Goal: Find specific page/section: Find specific page/section

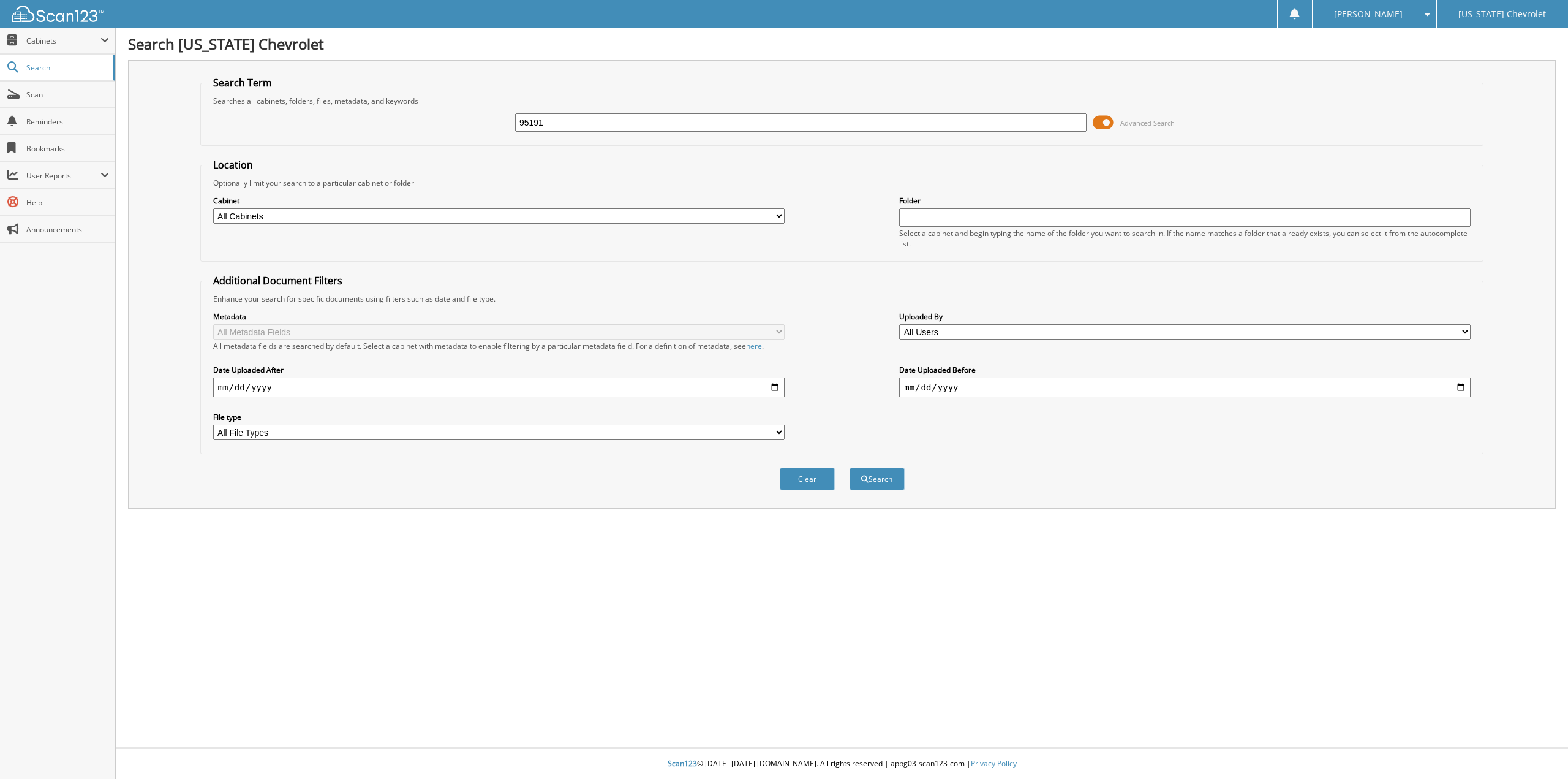
type input "95191"
click at [849, 468] on button "Search" at bounding box center [877, 479] width 55 height 23
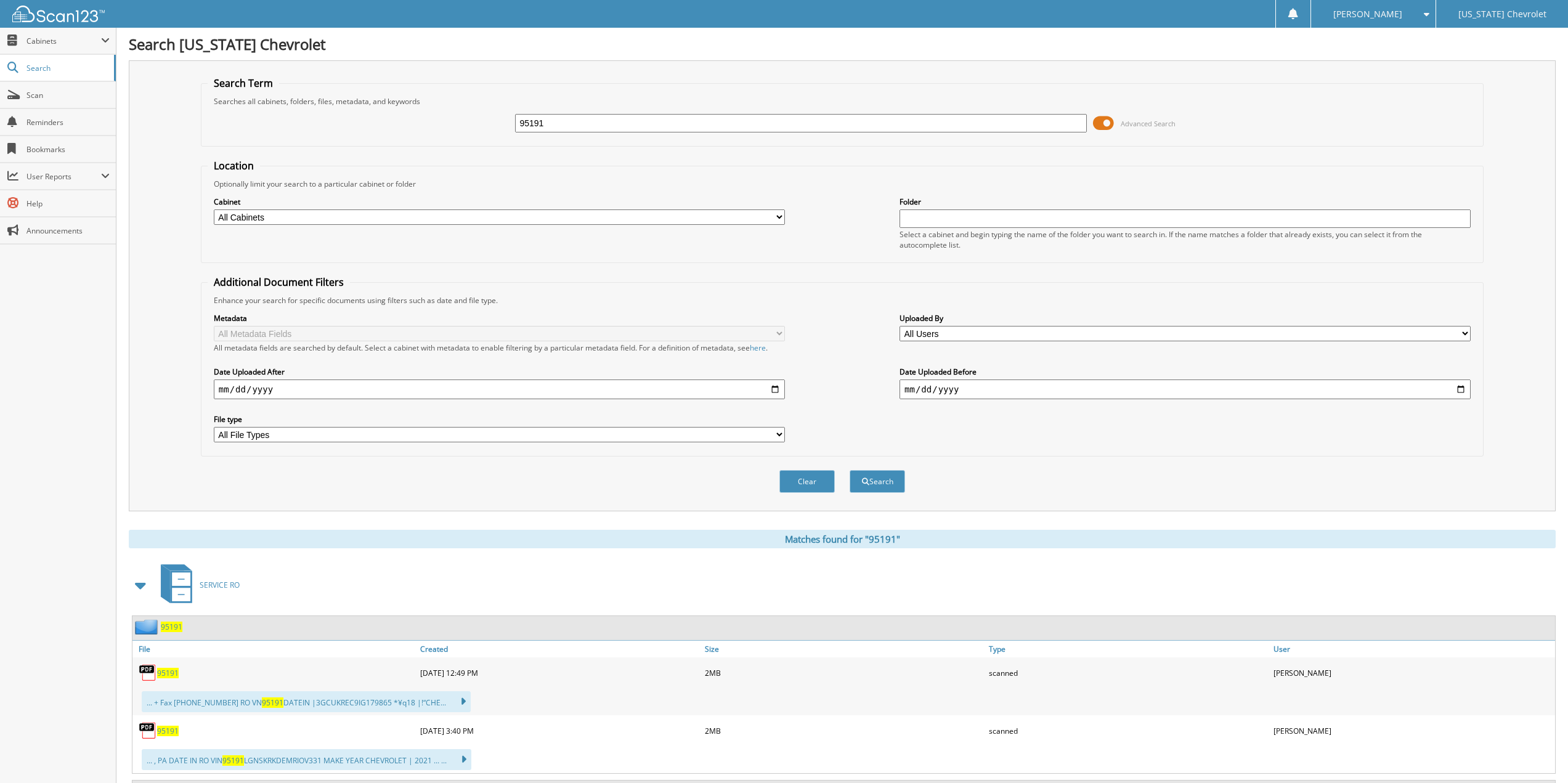
click at [168, 731] on span "95191" at bounding box center [168, 730] width 22 height 10
